Goal: Information Seeking & Learning: Learn about a topic

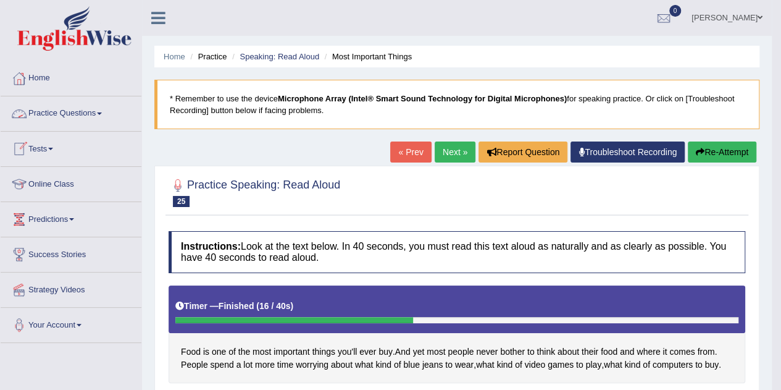
click at [59, 106] on link "Practice Questions" at bounding box center [71, 111] width 141 height 31
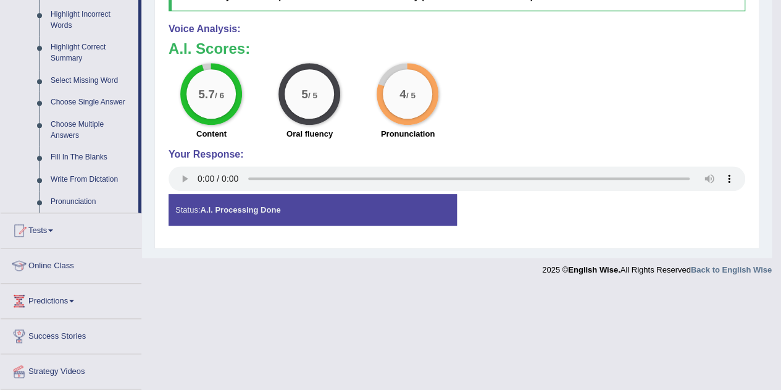
scroll to position [611, 0]
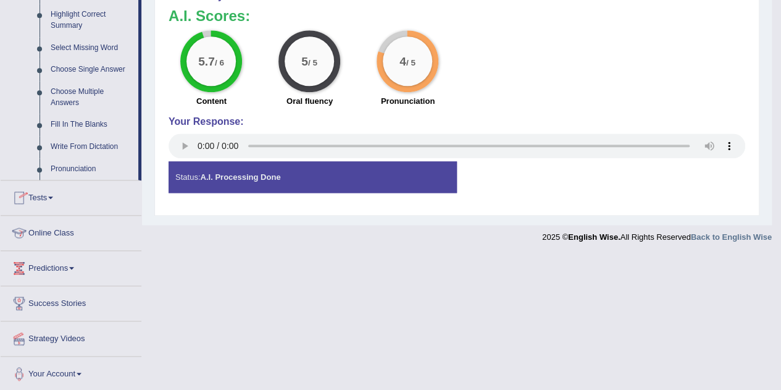
click at [43, 235] on link "Online Class" at bounding box center [71, 231] width 141 height 31
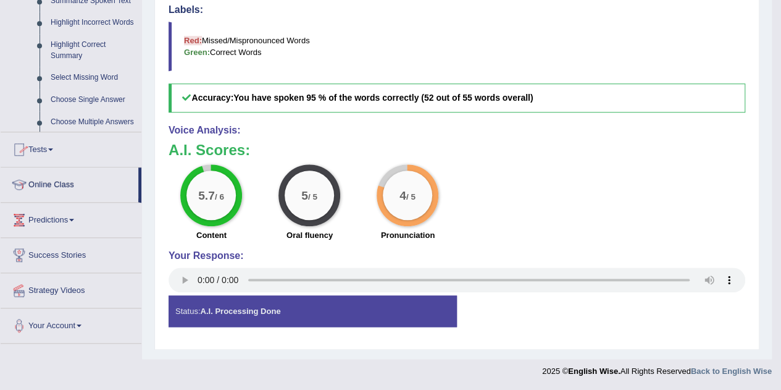
scroll to position [473, 0]
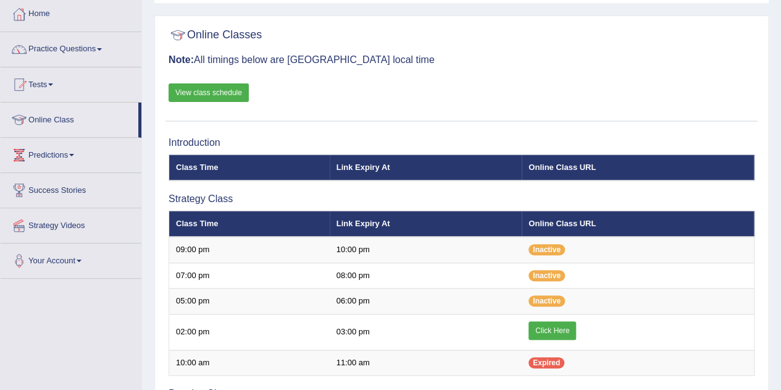
scroll to position [65, 0]
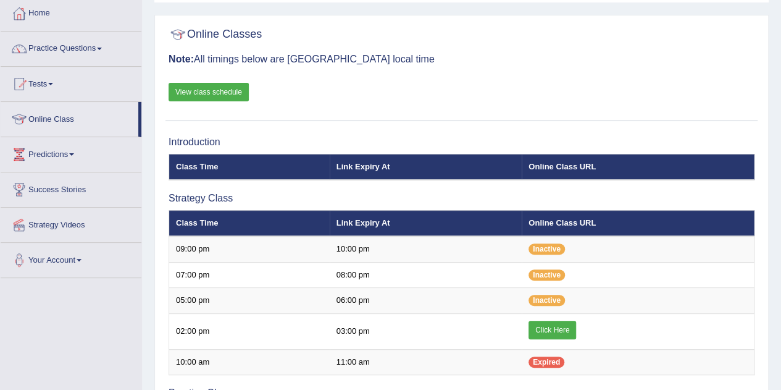
click at [237, 86] on link "View class schedule" at bounding box center [209, 92] width 80 height 19
click at [79, 48] on link "Practice Questions" at bounding box center [71, 46] width 141 height 31
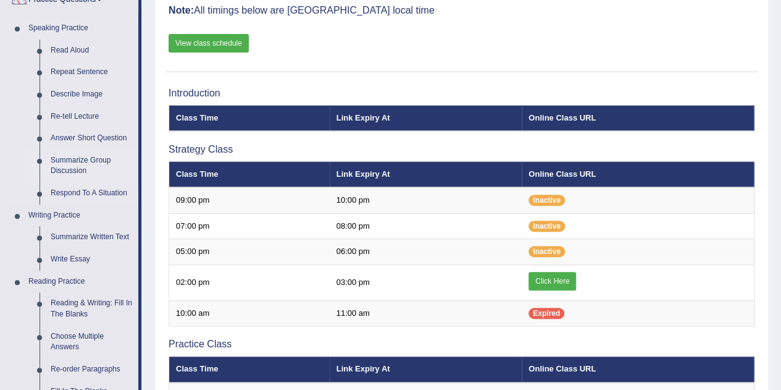
scroll to position [114, 0]
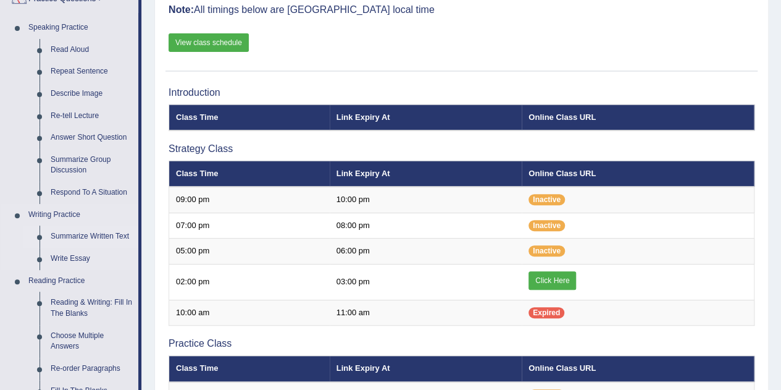
click at [88, 237] on link "Summarize Written Text" at bounding box center [91, 236] width 93 height 22
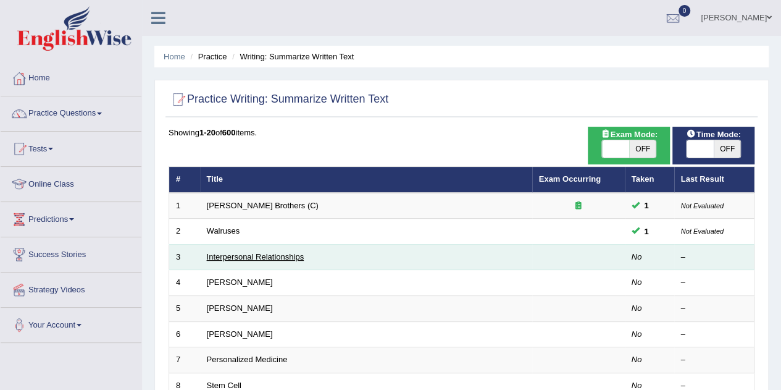
click at [226, 255] on link "Interpersonal Relationships" at bounding box center [256, 256] width 98 height 9
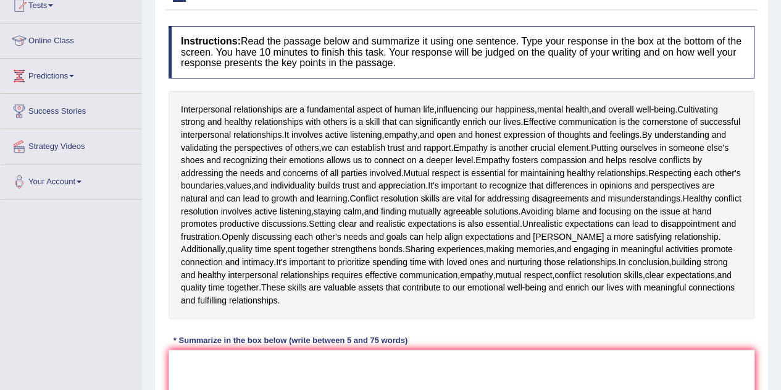
scroll to position [154, 0]
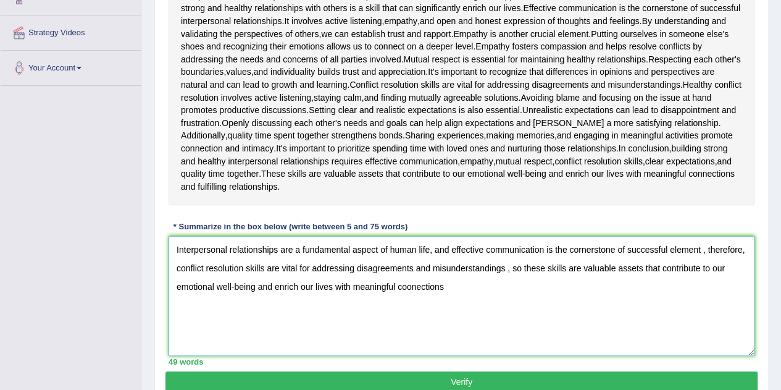
scroll to position [256, 0]
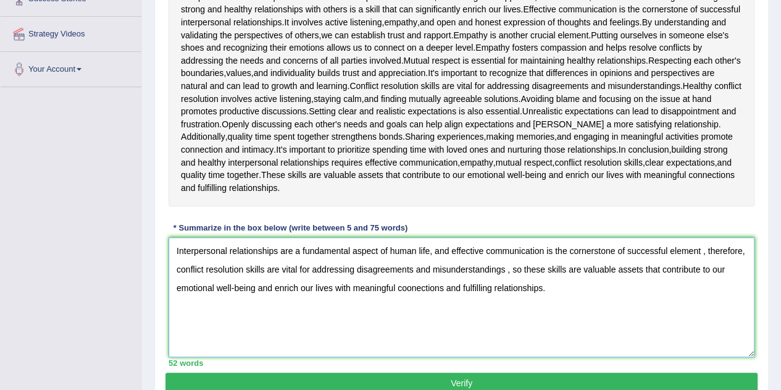
click at [525, 269] on textarea "Interpersonal relationships are a fundamental aspect of human life, and effecti…" at bounding box center [462, 297] width 586 height 120
click at [522, 268] on textarea "Interpersonal relationships are a fundamental aspect of human life, and effecti…" at bounding box center [462, 297] width 586 height 120
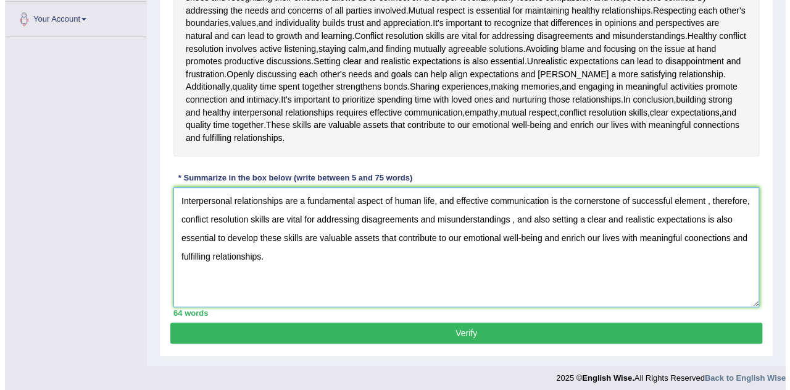
scroll to position [300, 0]
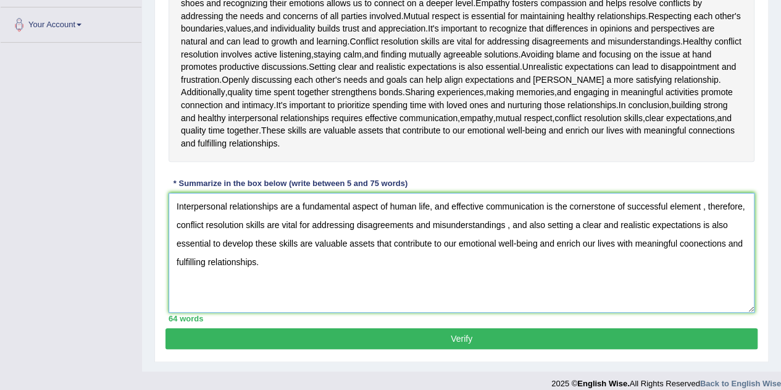
type textarea "Interpersonal relationships are a fundamental aspect of human life, and effecti…"
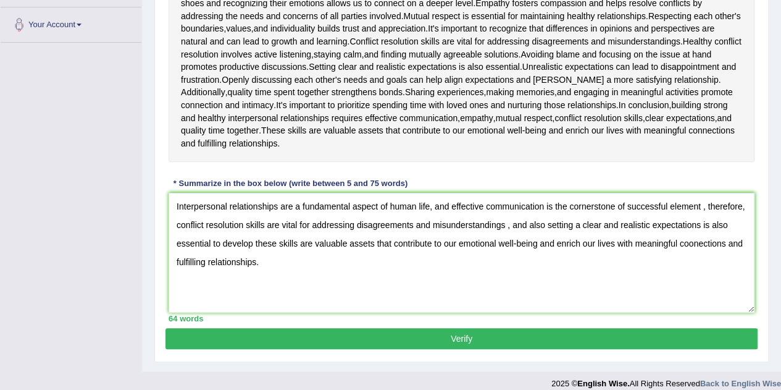
click at [454, 336] on button "Verify" at bounding box center [462, 338] width 592 height 21
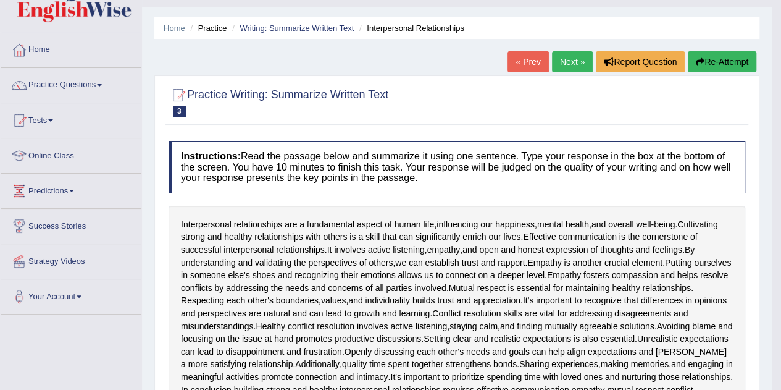
scroll to position [28, 0]
click at [57, 86] on link "Practice Questions" at bounding box center [71, 84] width 141 height 31
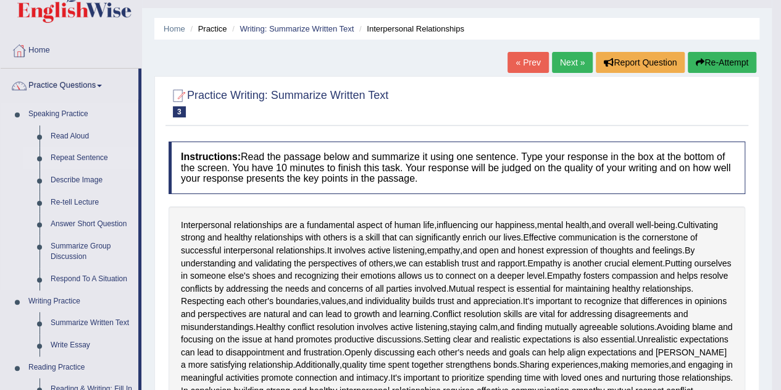
click at [66, 154] on link "Repeat Sentence" at bounding box center [91, 158] width 93 height 22
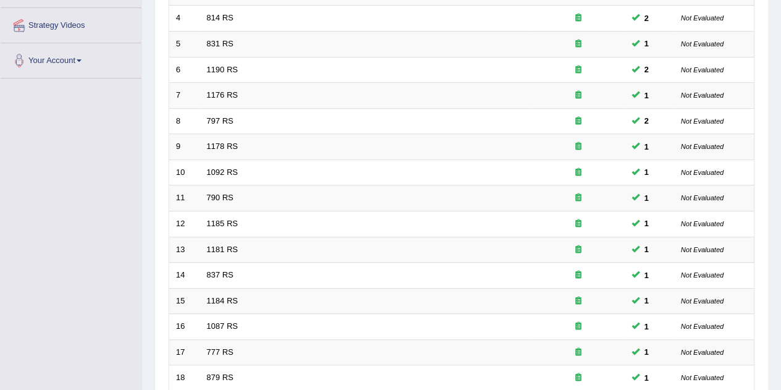
scroll to position [422, 0]
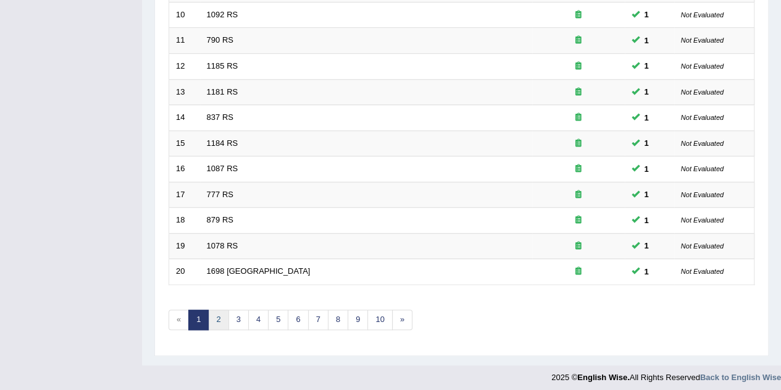
click at [216, 317] on link "2" at bounding box center [218, 319] width 20 height 20
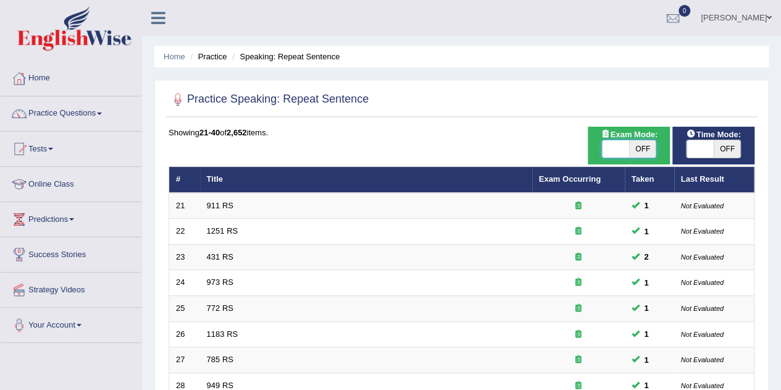
click at [611, 153] on span at bounding box center [615, 148] width 27 height 17
checkbox input "true"
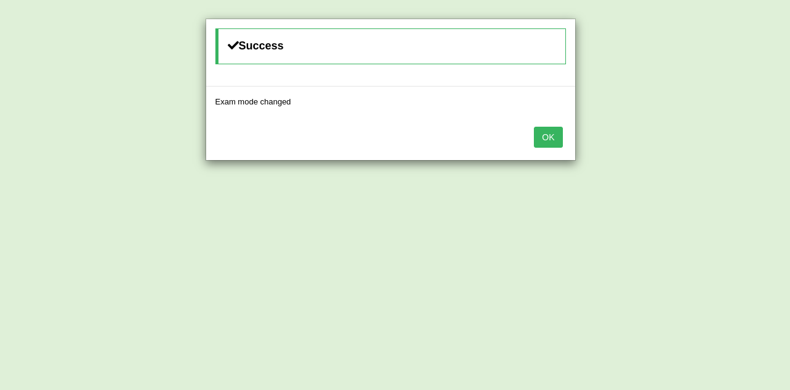
click at [547, 136] on button "OK" at bounding box center [548, 137] width 28 height 21
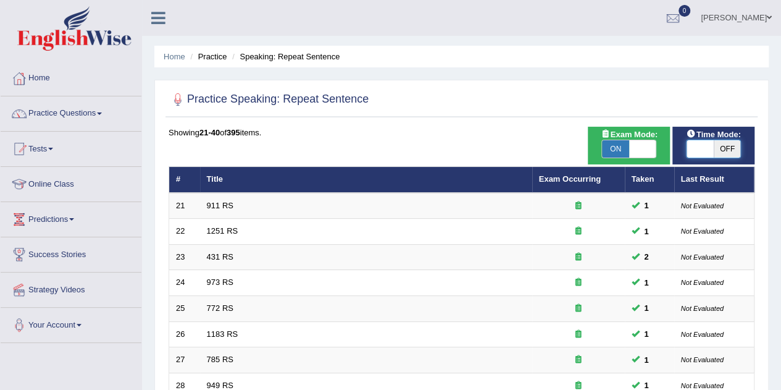
click at [696, 142] on span at bounding box center [700, 148] width 27 height 17
checkbox input "true"
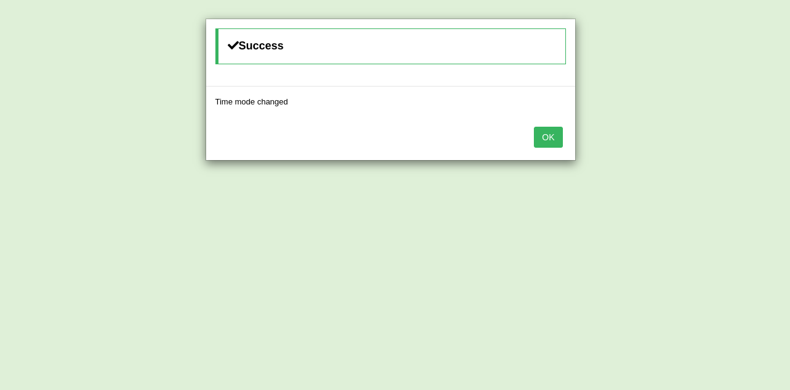
click at [553, 132] on button "OK" at bounding box center [548, 137] width 28 height 21
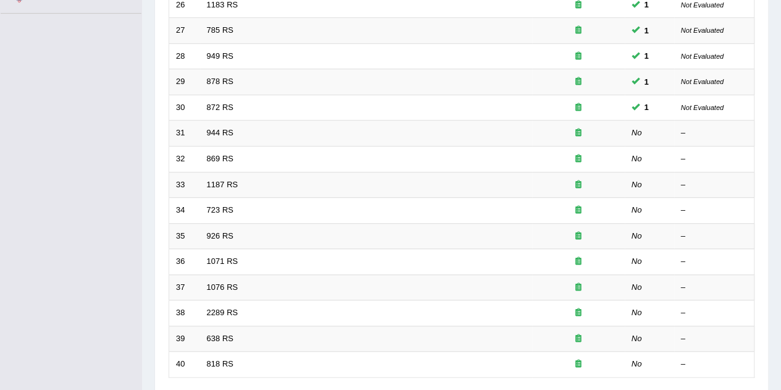
scroll to position [322, 0]
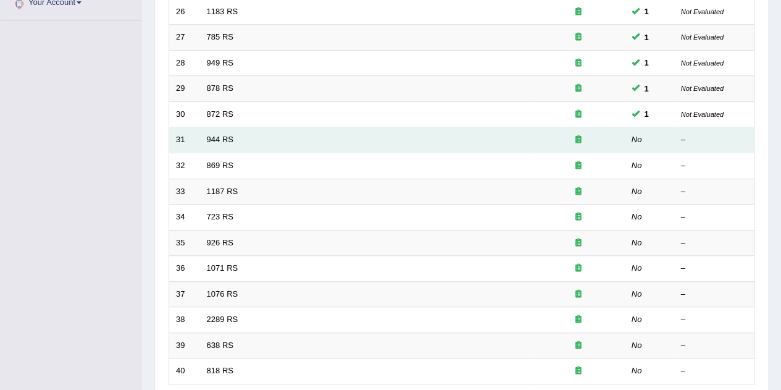
click at [220, 132] on td "944 RS" at bounding box center [366, 140] width 332 height 26
click at [220, 138] on link "944 RS" at bounding box center [220, 139] width 27 height 9
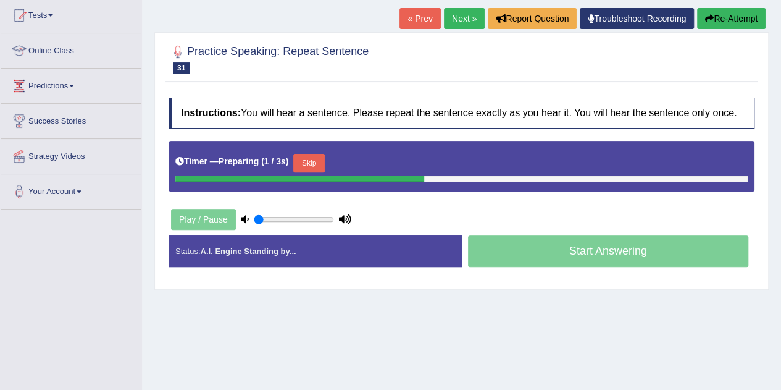
scroll to position [135, 0]
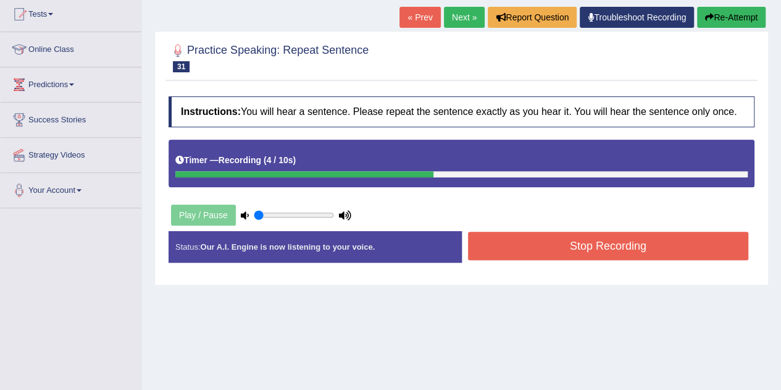
click at [582, 248] on button "Stop Recording" at bounding box center [608, 246] width 281 height 28
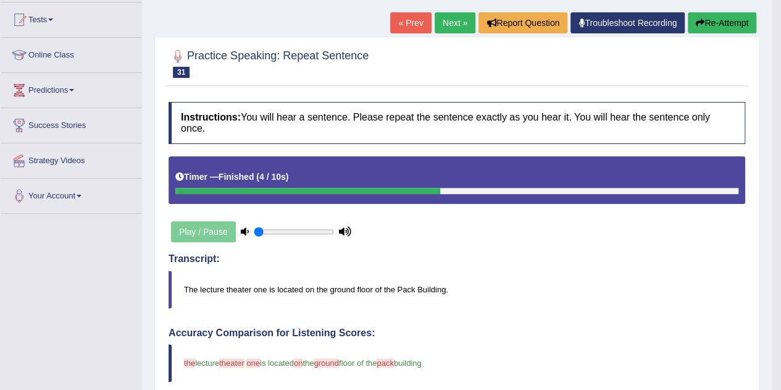
scroll to position [72, 0]
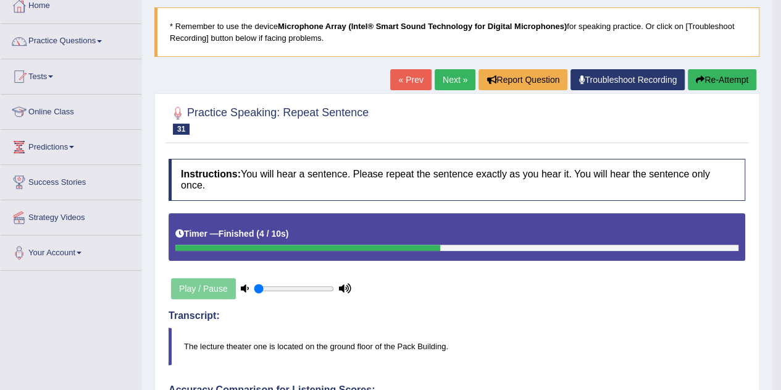
click at [442, 83] on link "Next »" at bounding box center [455, 79] width 41 height 21
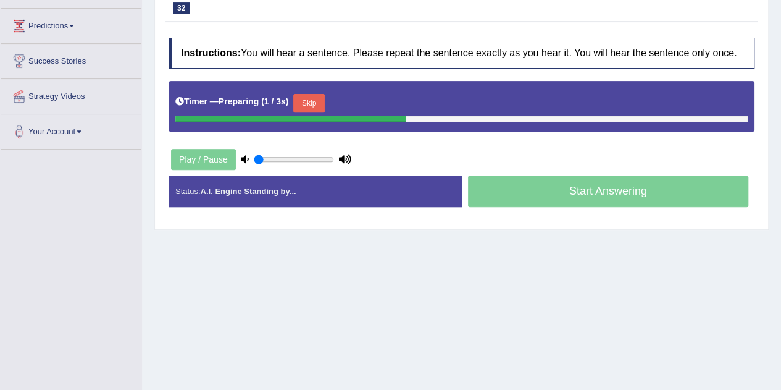
scroll to position [194, 0]
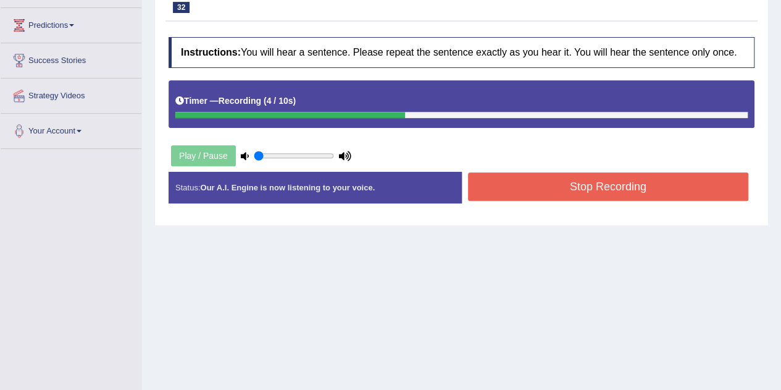
click at [527, 185] on button "Stop Recording" at bounding box center [608, 186] width 281 height 28
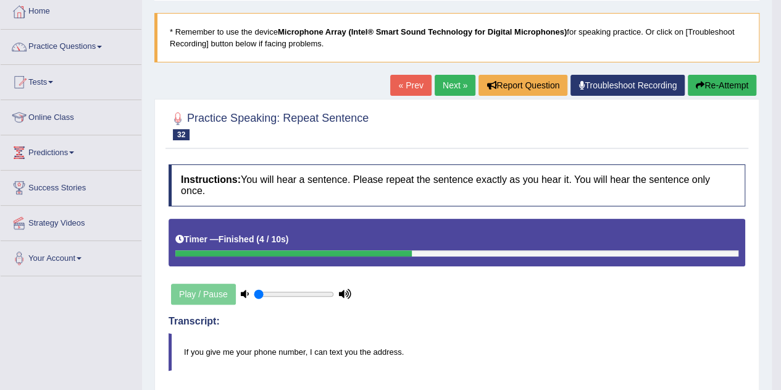
scroll to position [64, 0]
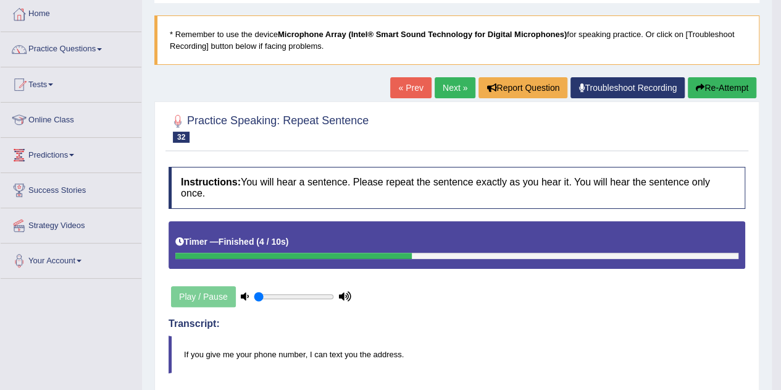
click at [450, 86] on link "Next »" at bounding box center [455, 87] width 41 height 21
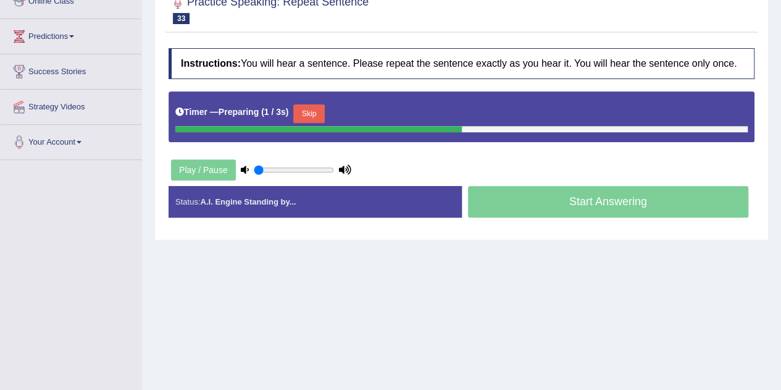
scroll to position [184, 0]
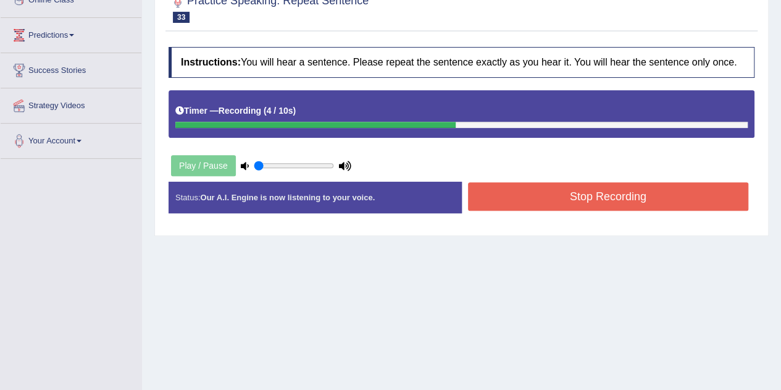
click at [505, 201] on button "Stop Recording" at bounding box center [608, 196] width 281 height 28
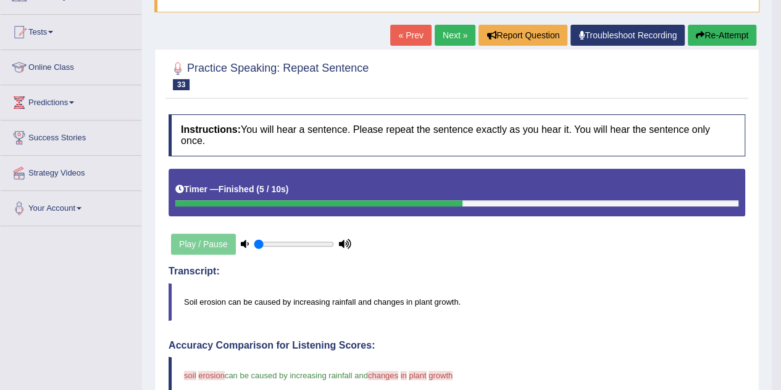
scroll to position [116, 0]
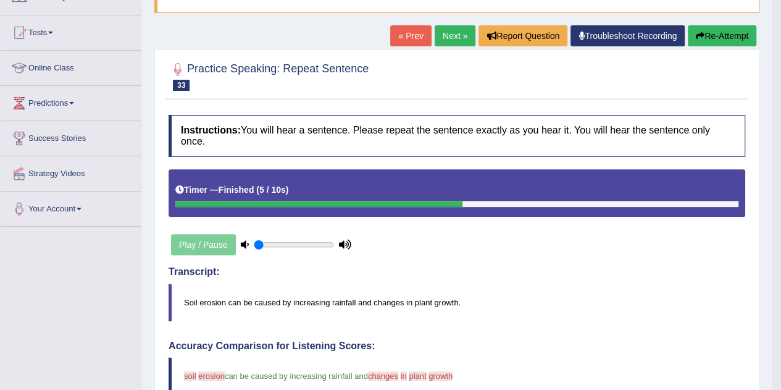
click at [458, 39] on link "Next »" at bounding box center [455, 35] width 41 height 21
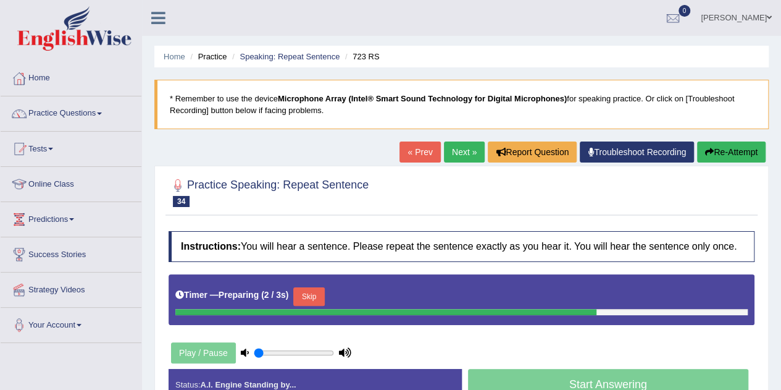
scroll to position [90, 0]
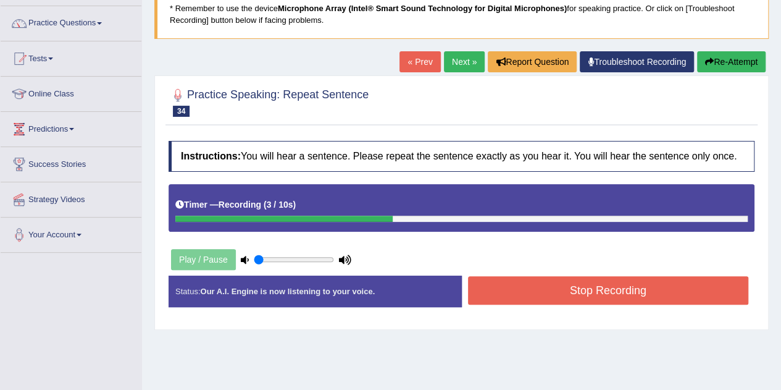
click at [487, 296] on button "Stop Recording" at bounding box center [608, 290] width 281 height 28
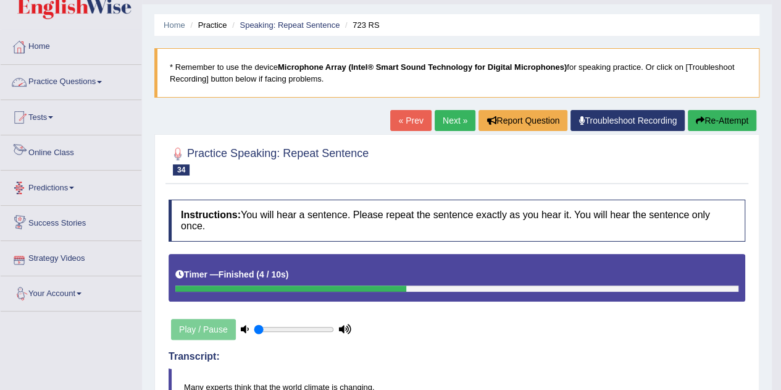
scroll to position [31, 0]
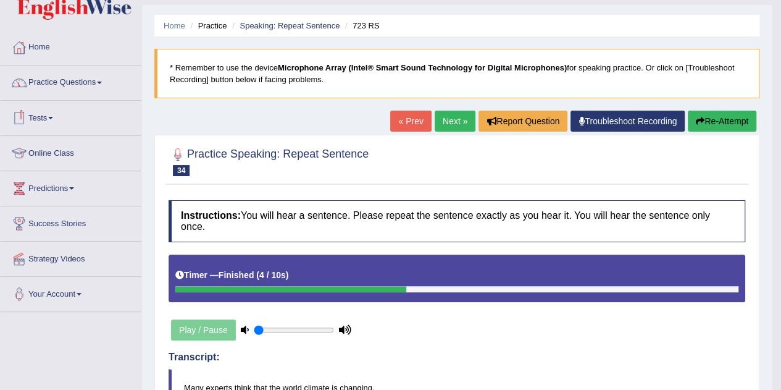
click at [46, 121] on link "Tests" at bounding box center [71, 116] width 141 height 31
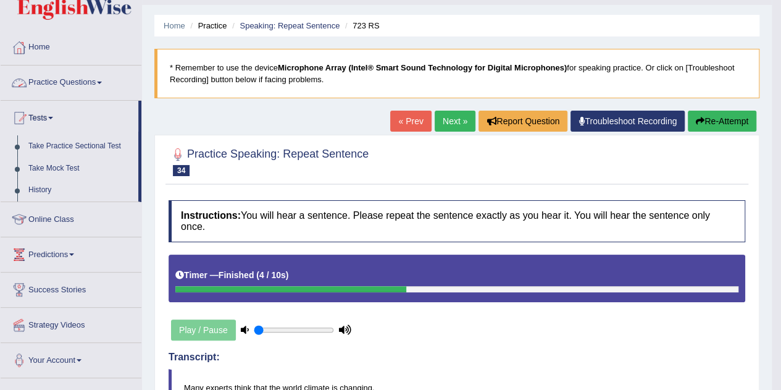
click at [99, 86] on link "Practice Questions" at bounding box center [71, 80] width 141 height 31
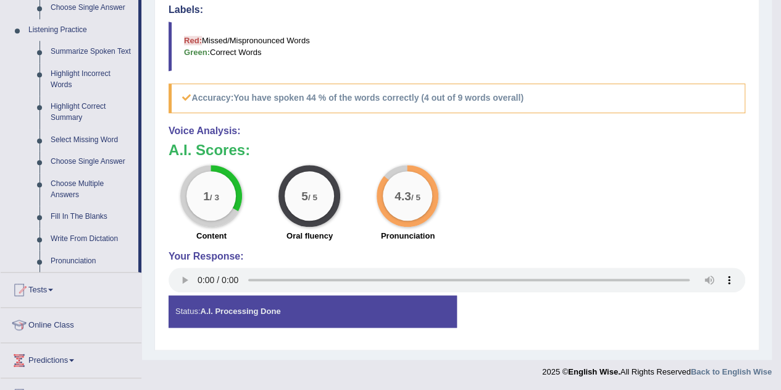
scroll to position [519, 0]
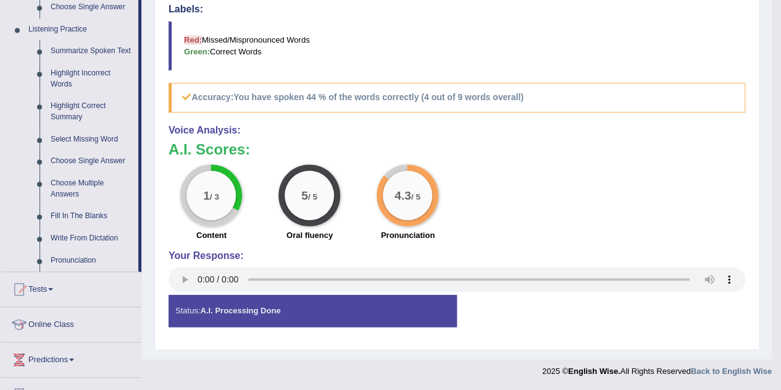
click at [80, 233] on link "Write From Dictation" at bounding box center [91, 238] width 93 height 22
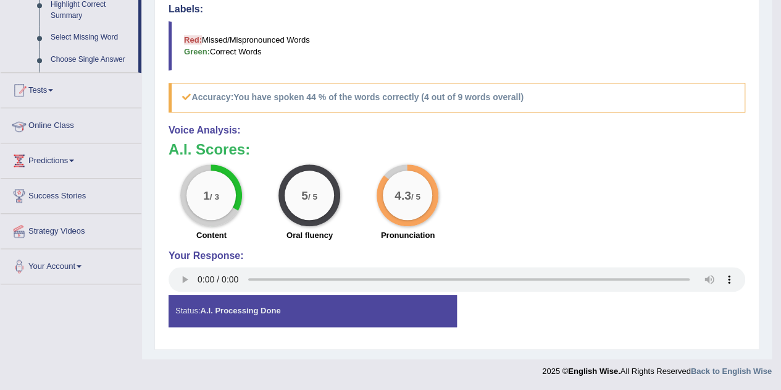
scroll to position [210, 0]
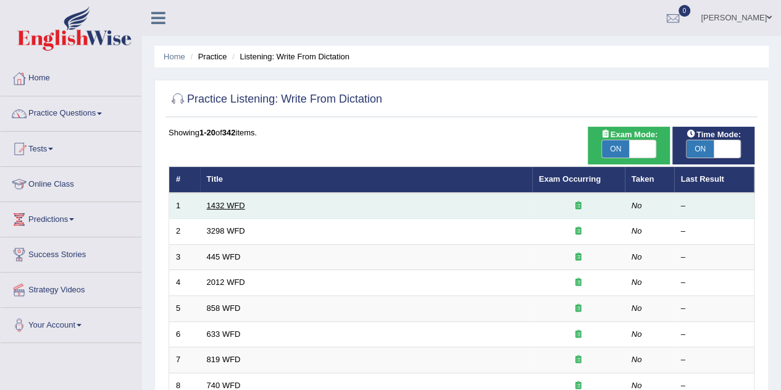
click at [232, 206] on link "1432 WFD" at bounding box center [226, 205] width 38 height 9
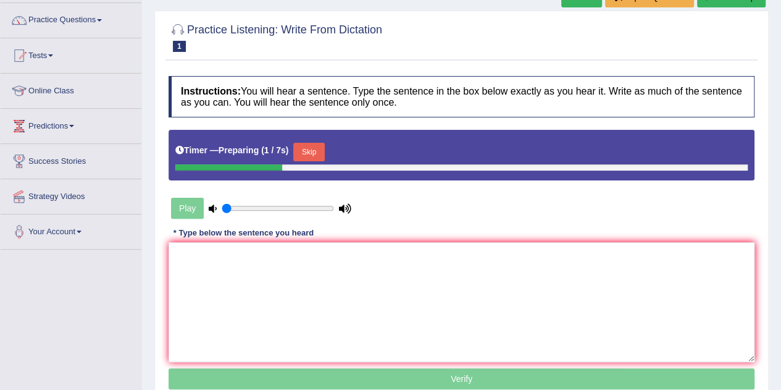
scroll to position [94, 0]
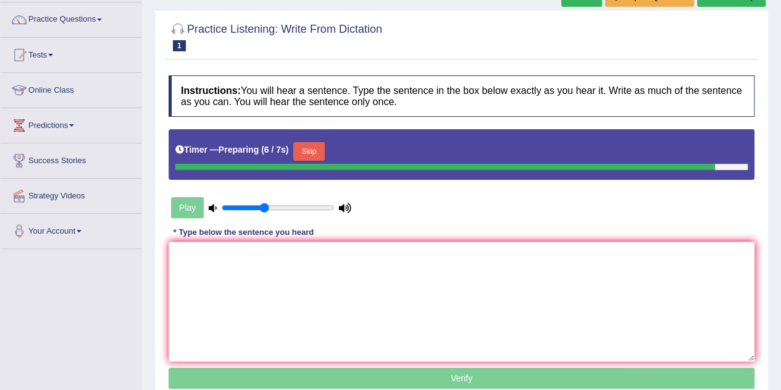
drag, startPoint x: 254, startPoint y: 206, endPoint x: 264, endPoint y: 210, distance: 11.1
type input "0.4"
click at [264, 210] on input "range" at bounding box center [278, 208] width 112 height 10
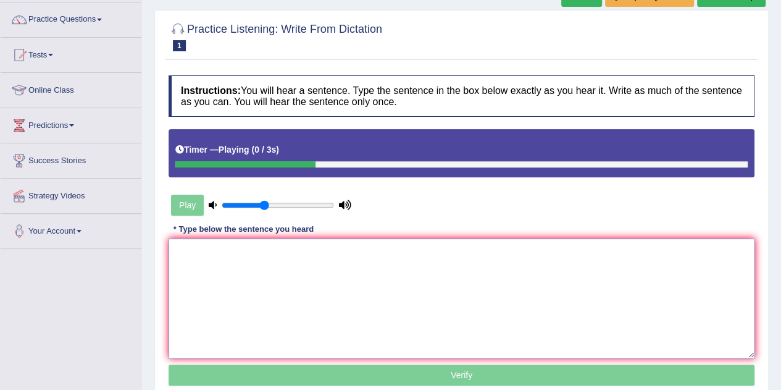
click at [209, 255] on textarea at bounding box center [462, 298] width 586 height 120
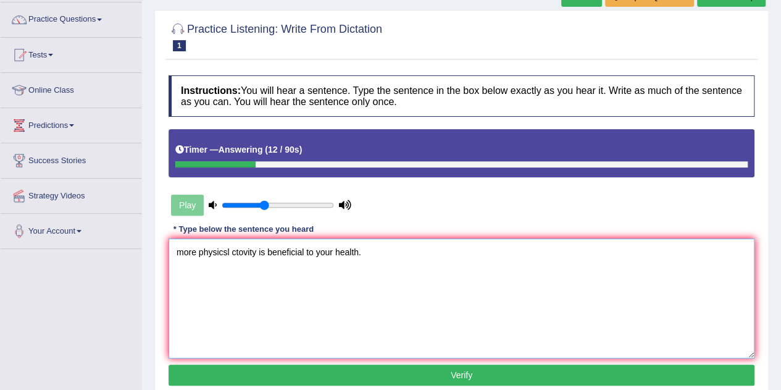
click at [180, 250] on textarea "more physicsl ctovity is beneficial to your health." at bounding box center [462, 298] width 586 height 120
click at [228, 252] on textarea "More physicsl ctovity is beneficial to your health." at bounding box center [462, 298] width 586 height 120
click at [249, 251] on textarea "More physical l ctovity is beneficial to your health." at bounding box center [462, 298] width 586 height 120
click at [305, 253] on textarea "More physical activity is beneficial to your health." at bounding box center [462, 298] width 586 height 120
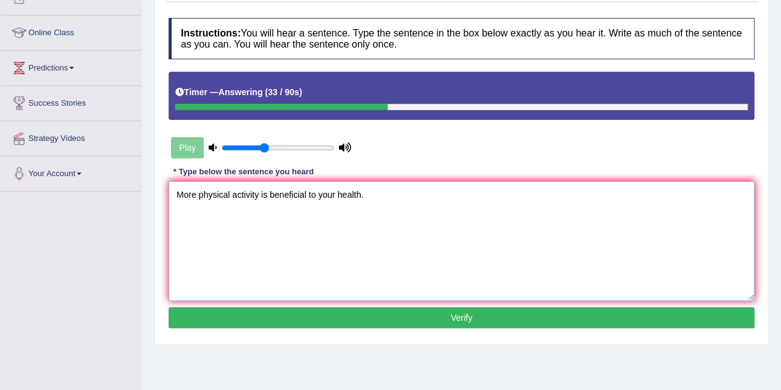
scroll to position [152, 0]
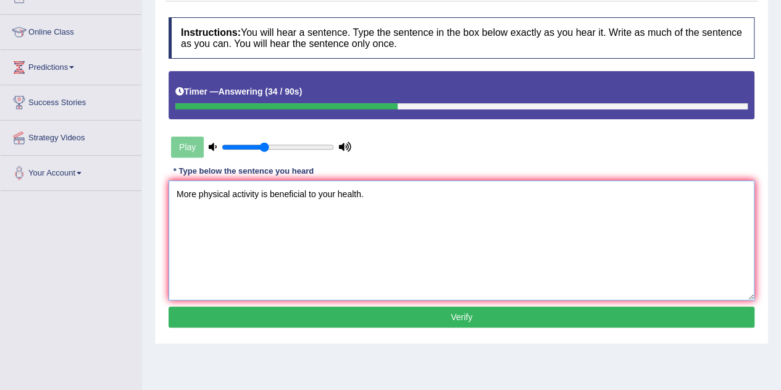
type textarea "More physical activity is beneficial to your health."
click at [414, 317] on button "Verify" at bounding box center [462, 316] width 586 height 21
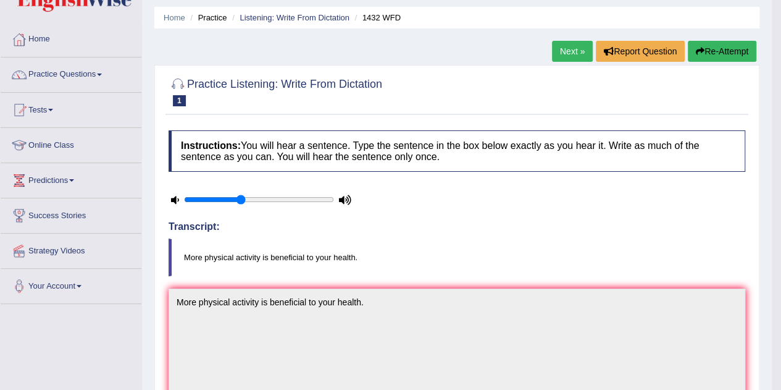
scroll to position [0, 0]
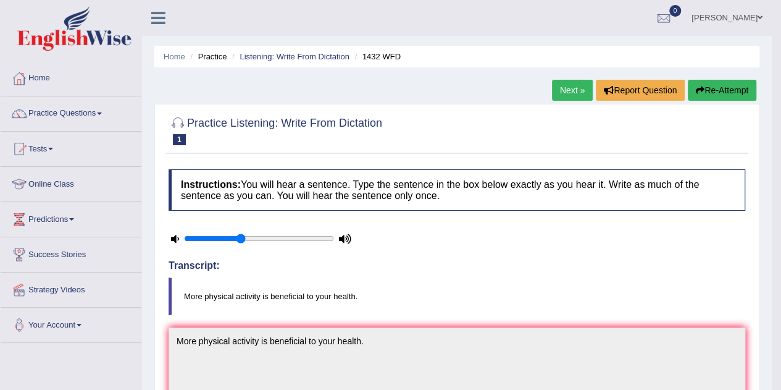
click at [563, 90] on link "Next »" at bounding box center [572, 90] width 41 height 21
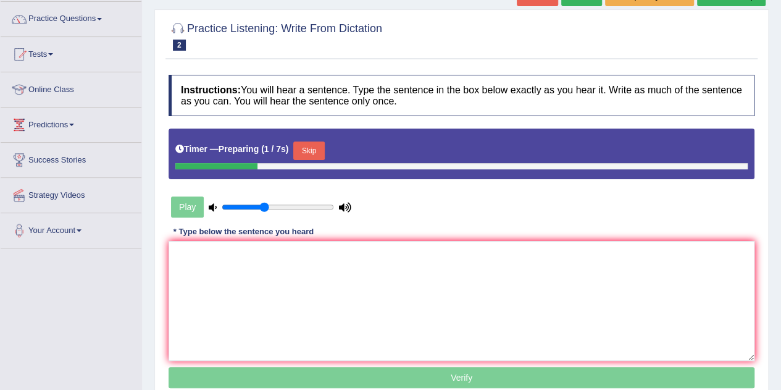
scroll to position [96, 0]
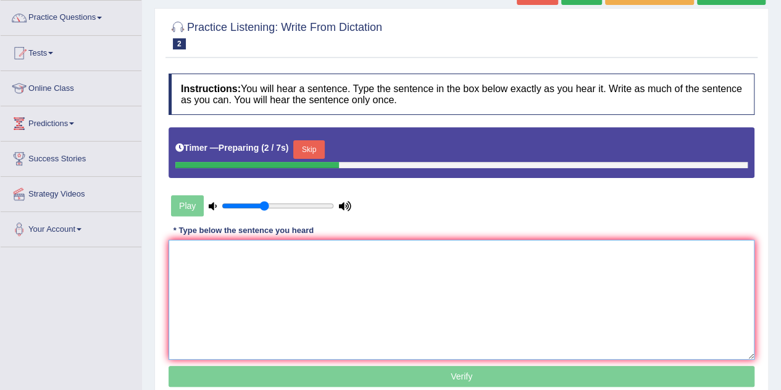
click at [235, 265] on textarea at bounding box center [462, 300] width 586 height 120
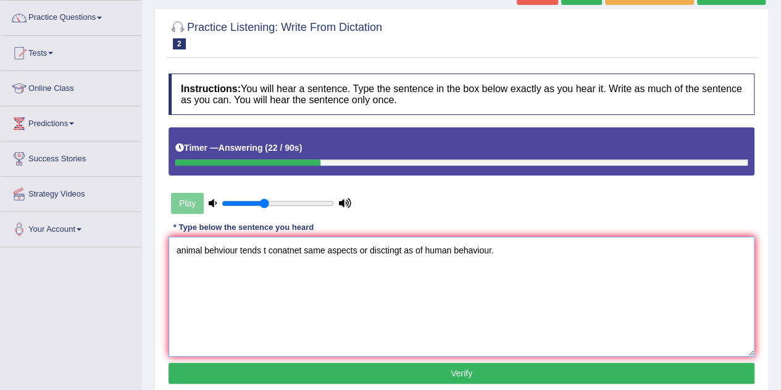
click at [179, 250] on textarea "animal behviour tends t conatnet same aspects or disctingt as of human behaviou…" at bounding box center [462, 297] width 586 height 120
click at [235, 246] on textarea "Animal behviour tends t conatnet same aspects or disctingt as of human behaviou…" at bounding box center [462, 297] width 586 height 120
click at [267, 254] on textarea "Animal behaviour tends t conatnet same aspects or disctingt as of human behavio…" at bounding box center [462, 297] width 586 height 120
click at [333, 251] on textarea "Animal behaviour tends tend to conatnet same aspects or disctingt as of human b…" at bounding box center [462, 297] width 586 height 120
click at [355, 248] on textarea "Animal behaviour tends tend to contain same aspects or disctingt as of human be…" at bounding box center [462, 297] width 586 height 120
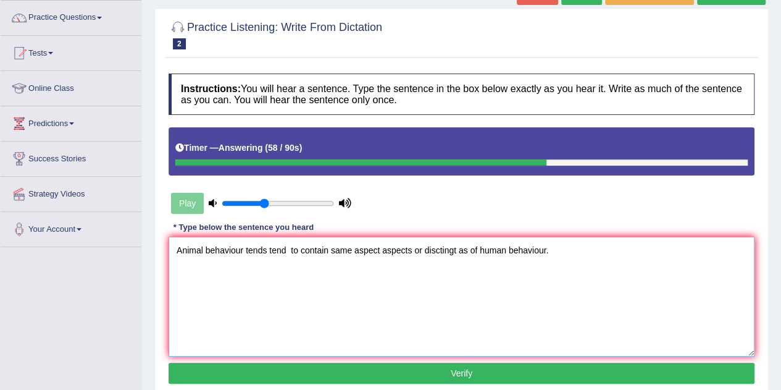
click at [456, 250] on textarea "Animal behaviour tends tend to contain same aspect aspects or disctingt as of h…" at bounding box center [462, 297] width 586 height 120
click at [476, 251] on textarea "Animal behaviour tends tend to contain same aspect aspects or distinct as of hu…" at bounding box center [462, 297] width 586 height 120
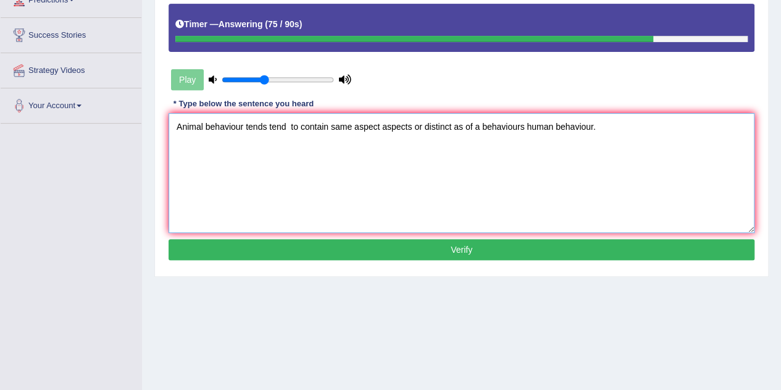
scroll to position [220, 0]
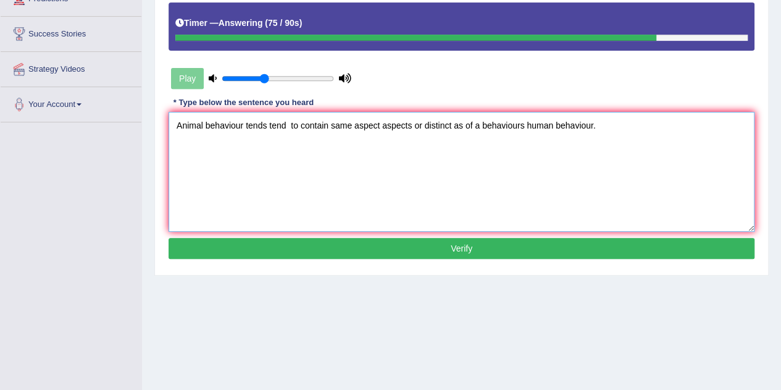
type textarea "Animal behaviour tends tend to contain same aspect aspects or distinct as of a …"
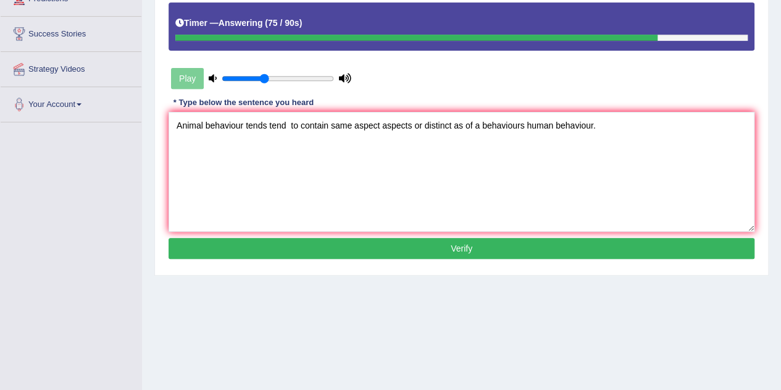
click at [476, 251] on button "Verify" at bounding box center [462, 248] width 586 height 21
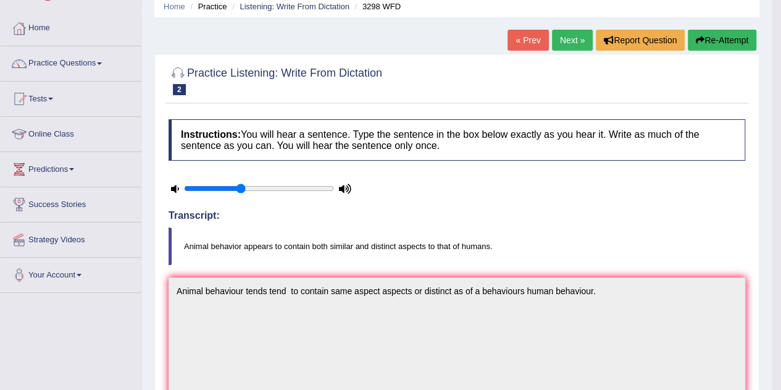
scroll to position [49, 0]
click at [555, 43] on link "Next »" at bounding box center [572, 40] width 41 height 21
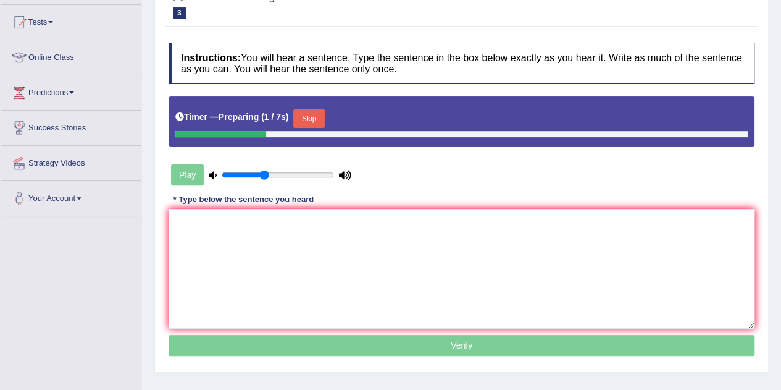
scroll to position [126, 0]
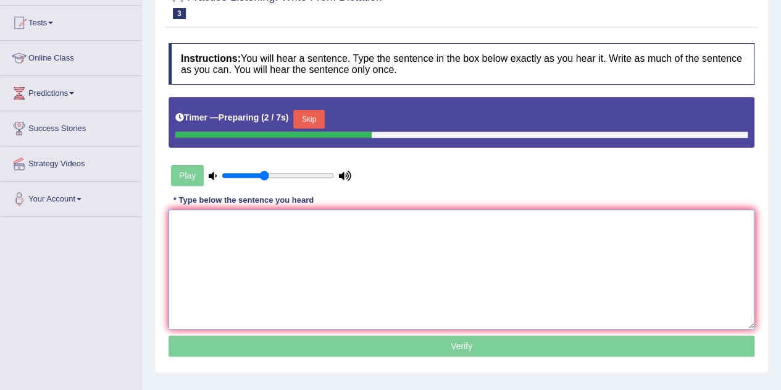
click at [199, 241] on textarea at bounding box center [462, 269] width 586 height 120
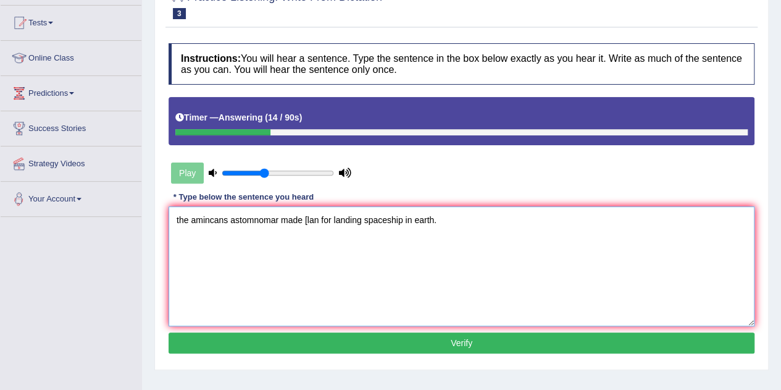
click at [179, 221] on textarea "the amincans astomnomar made [lan for landing spaceship in earth." at bounding box center [462, 266] width 586 height 120
click at [228, 218] on textarea "The amincans astomnomar made [lan for landing spaceship in earth." at bounding box center [462, 266] width 586 height 120
click at [196, 221] on textarea "The [DEMOGRAPHIC_DATA] as astomnomar made [lan for landing spaceship in earth." at bounding box center [462, 266] width 586 height 120
click at [233, 220] on textarea "The [DEMOGRAPHIC_DATA] as astomnomar made [lan for landing spaceship in earth." at bounding box center [462, 266] width 586 height 120
click at [300, 220] on textarea "The Americans American as astomnomar made [lan for landing spaceship in earth." at bounding box center [462, 266] width 586 height 120
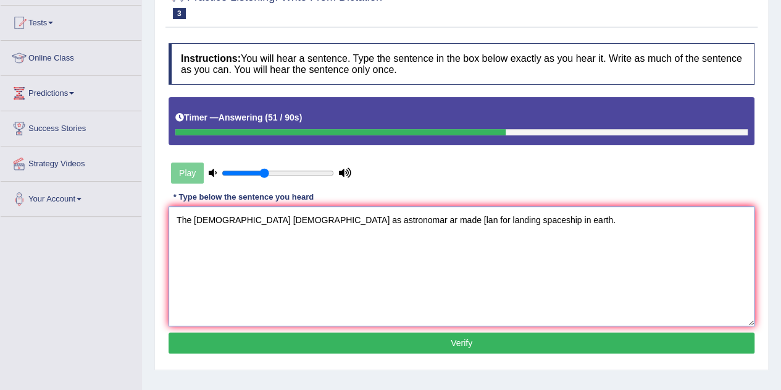
click at [341, 220] on textarea "The [DEMOGRAPHIC_DATA] [DEMOGRAPHIC_DATA] as astronomar ar made [lan for landin…" at bounding box center [462, 266] width 586 height 120
click at [363, 218] on textarea "The [DEMOGRAPHIC_DATA] [DEMOGRAPHIC_DATA] as astronomar made [lan for landing s…" at bounding box center [462, 266] width 586 height 120
click at [375, 220] on textarea "The [DEMOGRAPHIC_DATA] [DEMOGRAPHIC_DATA] as astronomar made plan for landing s…" at bounding box center [462, 266] width 586 height 120
click at [496, 222] on textarea "The [DEMOGRAPHIC_DATA] [DEMOGRAPHIC_DATA] as astronomar made plan palns for lan…" at bounding box center [462, 266] width 586 height 120
type textarea "The [DEMOGRAPHIC_DATA] [DEMOGRAPHIC_DATA] as astronomar made plan palns for lan…"
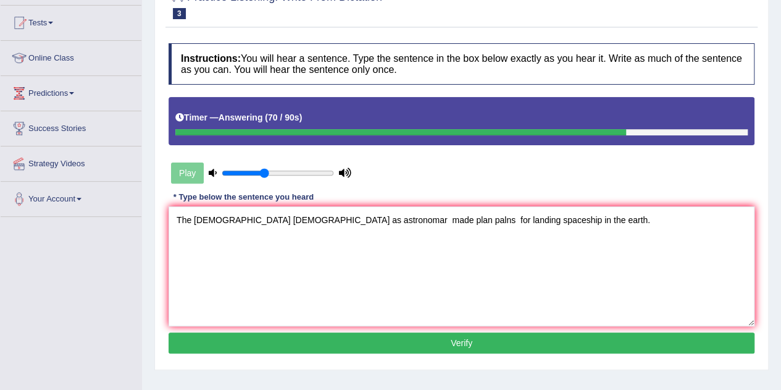
click at [484, 340] on button "Verify" at bounding box center [462, 342] width 586 height 21
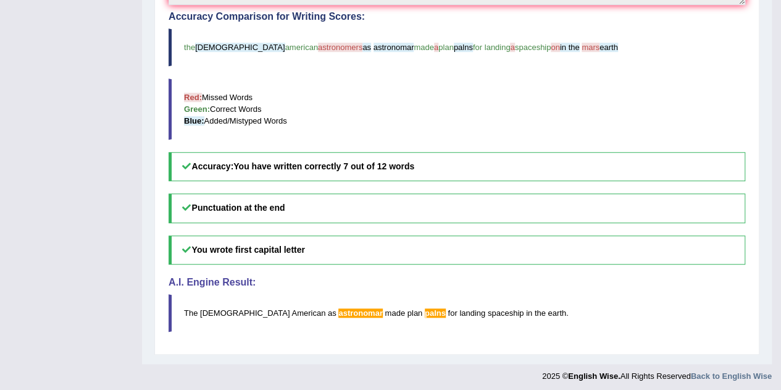
scroll to position [0, 0]
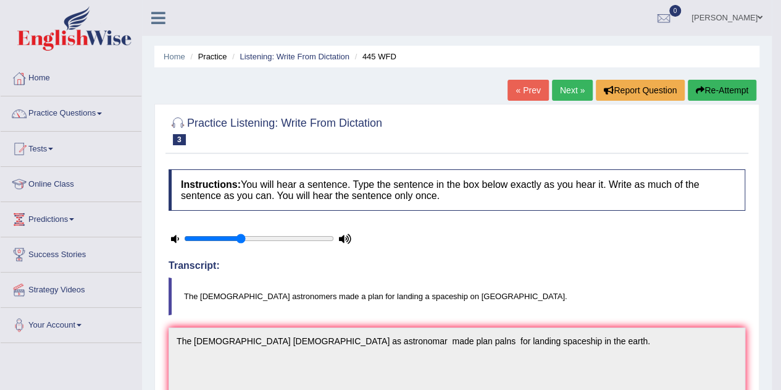
click at [572, 88] on link "Next »" at bounding box center [572, 90] width 41 height 21
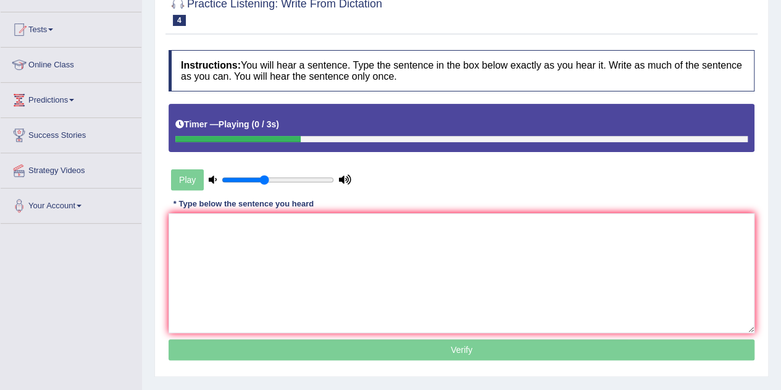
scroll to position [120, 0]
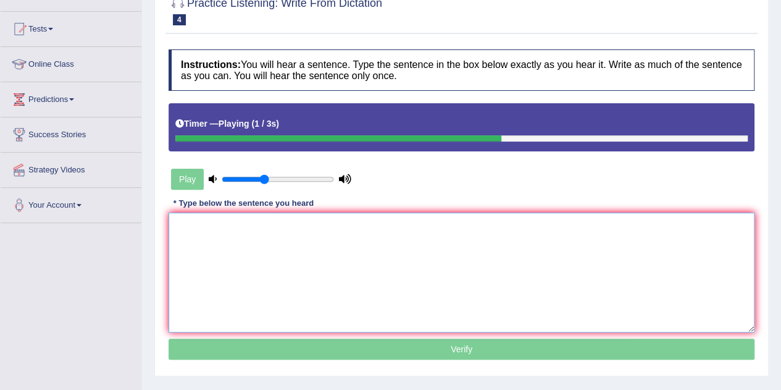
click at [287, 245] on textarea at bounding box center [462, 272] width 586 height 120
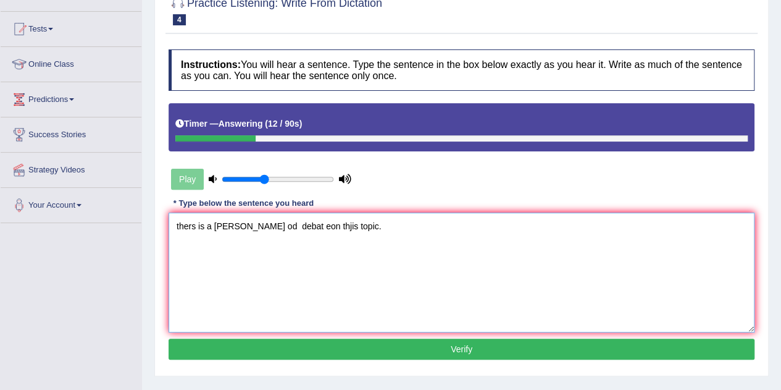
click at [193, 227] on textarea "thers is a [PERSON_NAME] od debat eon thjis topic." at bounding box center [462, 272] width 586 height 120
click at [233, 225] on textarea "There is a [PERSON_NAME] deal od debat eon thjis topic." at bounding box center [462, 272] width 586 height 120
click at [265, 227] on textarea "There is a great deal od debat eon thjis topic." at bounding box center [462, 272] width 586 height 120
click at [290, 227] on textarea "There is a great deal of debat eon thjis topic." at bounding box center [462, 272] width 586 height 120
click at [320, 225] on textarea "There is a great deal of debate on thjis topic." at bounding box center [462, 272] width 586 height 120
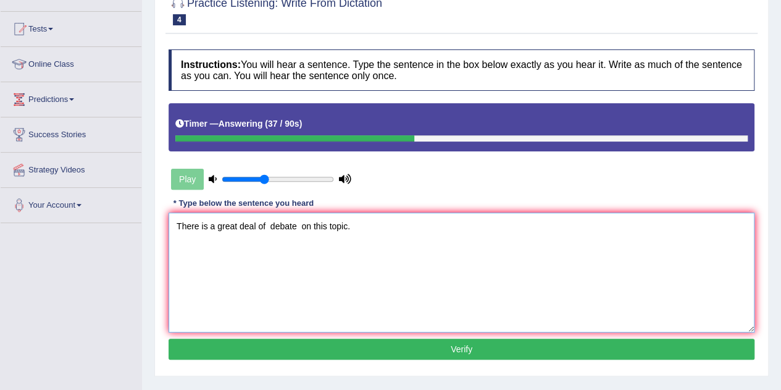
click at [345, 229] on textarea "There is a great deal of debate on this topic." at bounding box center [462, 272] width 586 height 120
type textarea "There is a great deal of debate on this topic topics."
click at [445, 350] on button "Verify" at bounding box center [462, 348] width 586 height 21
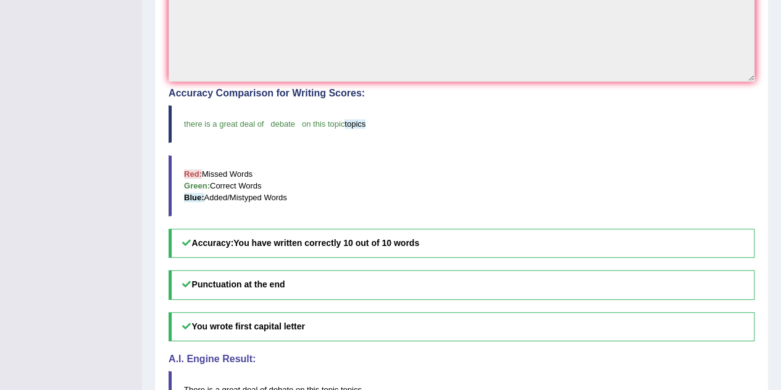
scroll to position [392, 0]
